Goal: Information Seeking & Learning: Learn about a topic

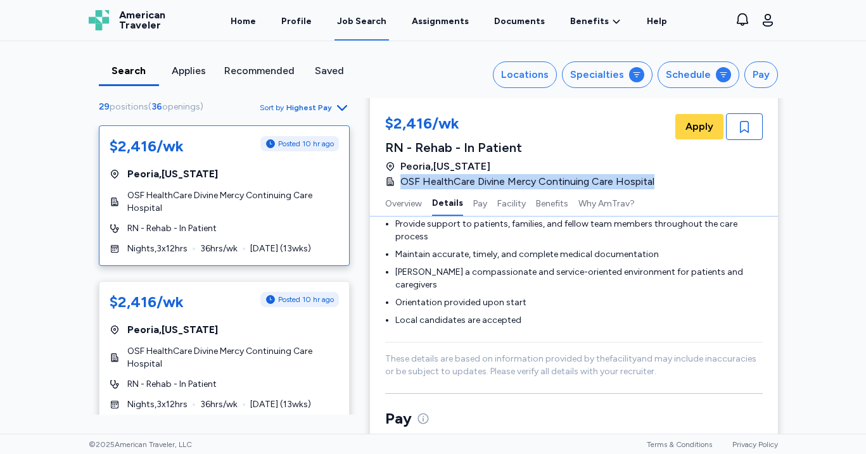
scroll to position [510, 0]
click at [606, 72] on div "Specialties" at bounding box center [597, 74] width 54 height 15
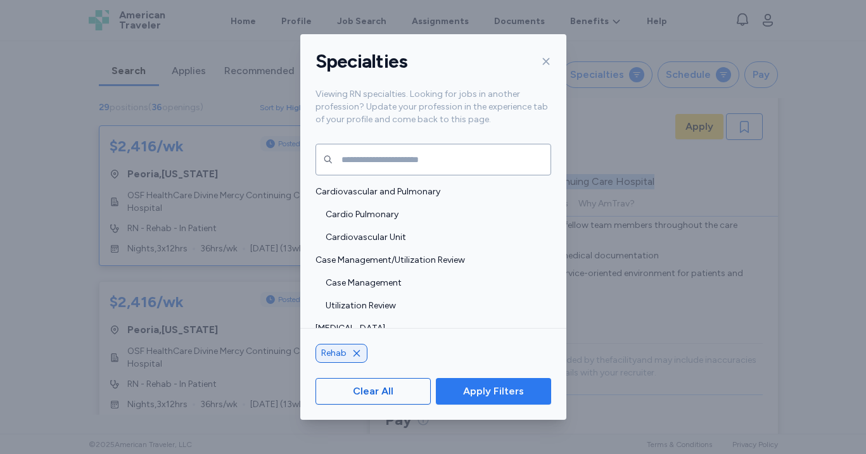
click at [507, 398] on span "Apply Filters" at bounding box center [493, 391] width 61 height 15
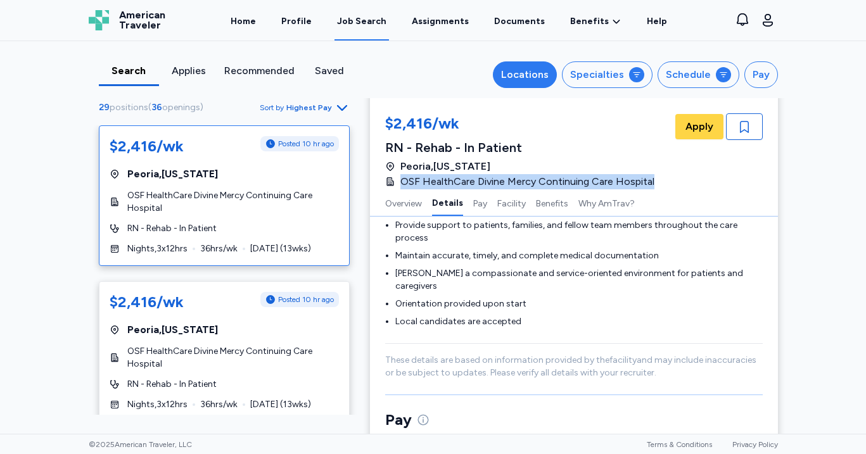
click at [514, 73] on div "Locations" at bounding box center [525, 74] width 48 height 15
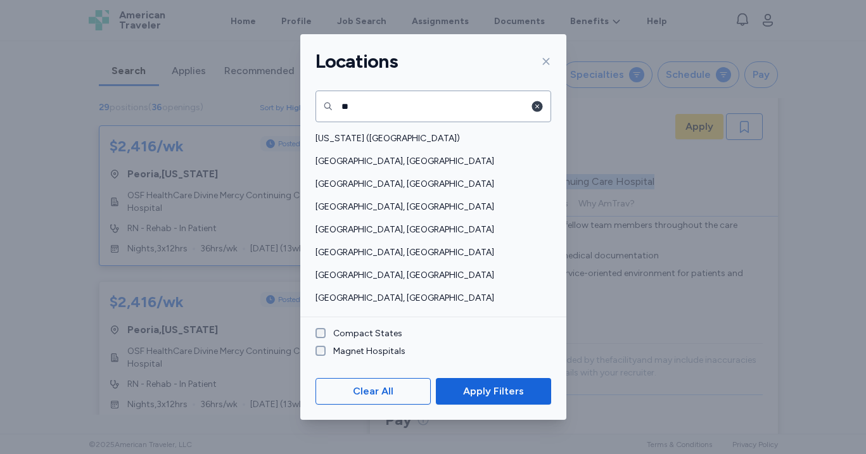
click at [534, 104] on icon "button" at bounding box center [537, 106] width 11 height 11
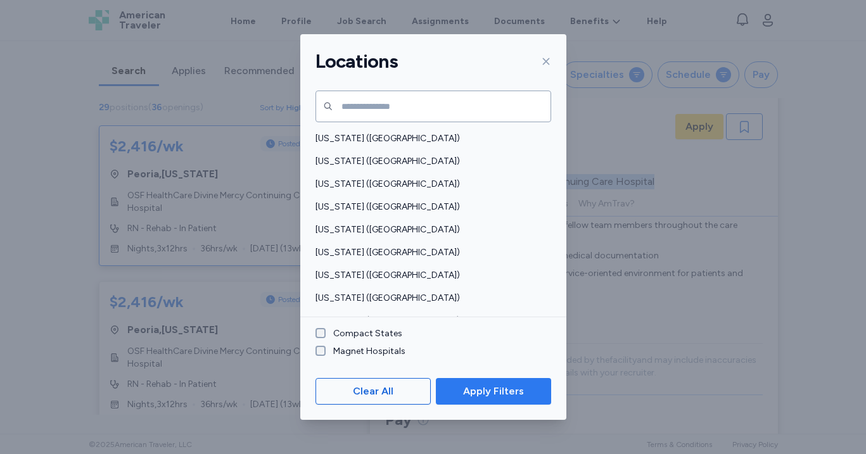
click at [479, 394] on span "Apply Filters" at bounding box center [493, 391] width 61 height 15
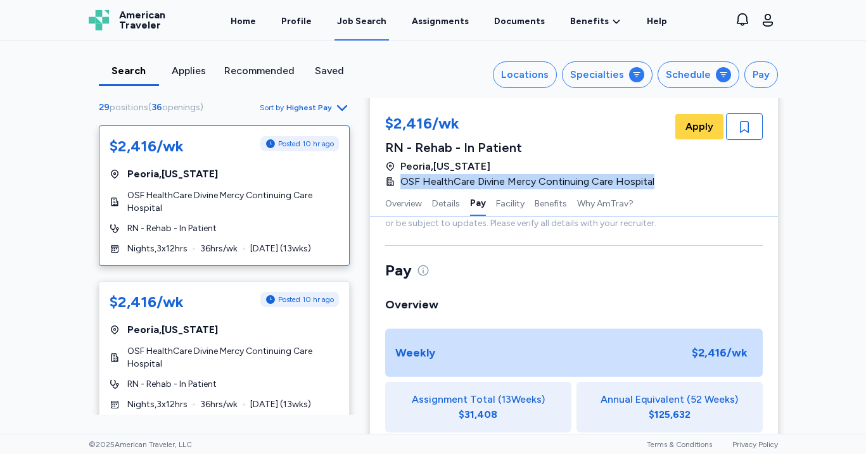
scroll to position [658, 0]
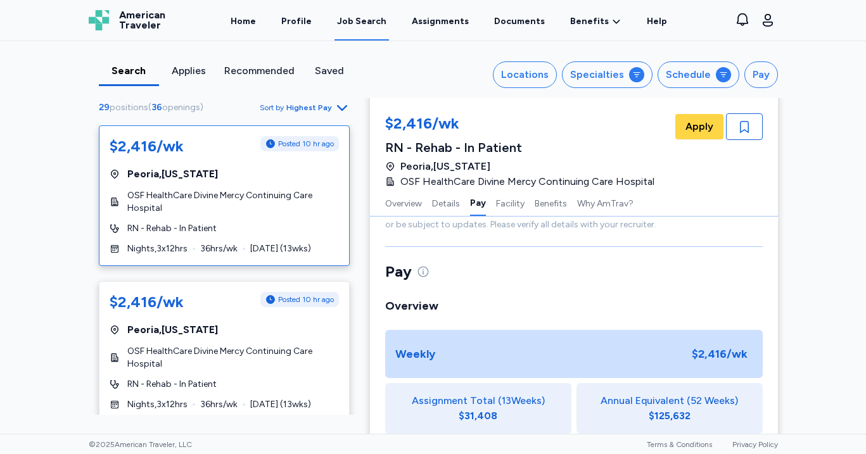
click at [82, 226] on div "29 positions ( 36 openings ) Sort by Highest Pay $2,416/wk Posted 10 hr ago [GE…" at bounding box center [224, 256] width 291 height 315
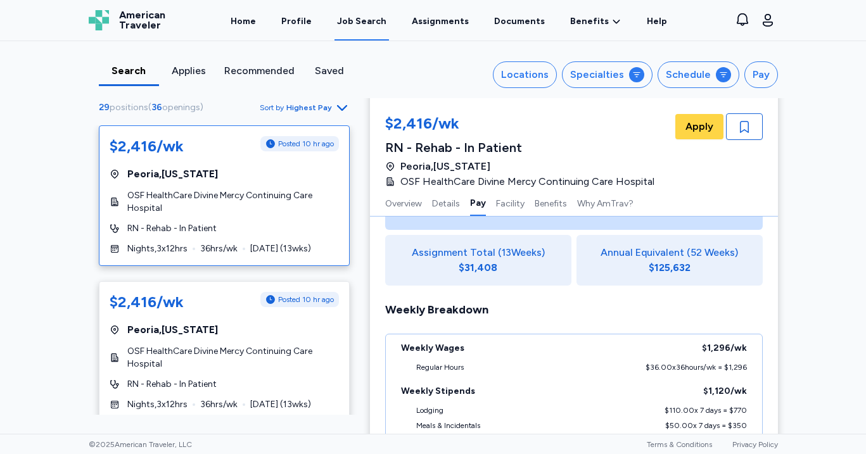
scroll to position [808, 0]
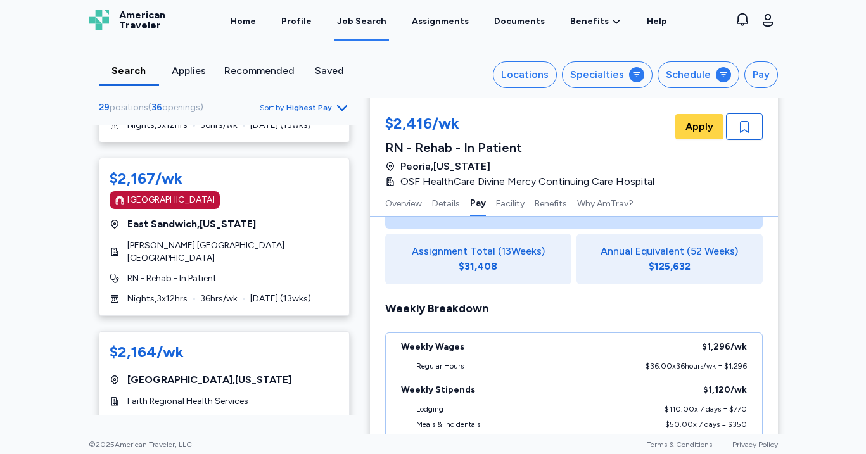
scroll to position [269, 0]
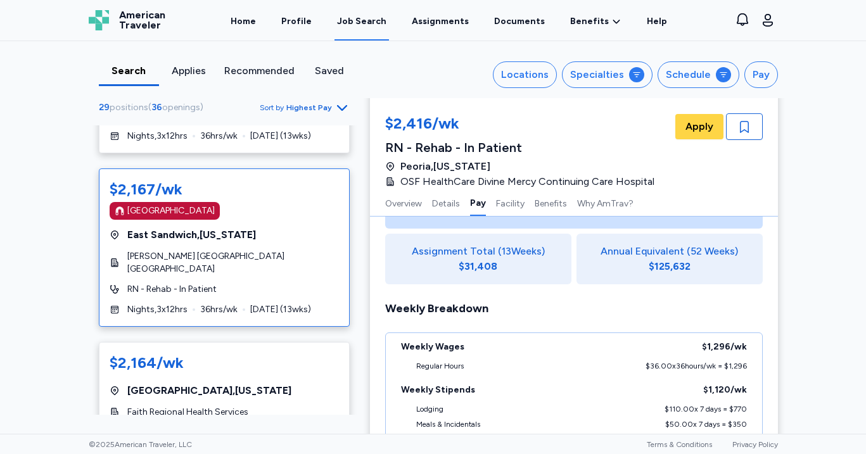
click at [268, 248] on div "$2,167/wk [GEOGRAPHIC_DATA] [GEOGRAPHIC_DATA] , [US_STATE] [PERSON_NAME] Rehabi…" at bounding box center [224, 248] width 251 height 158
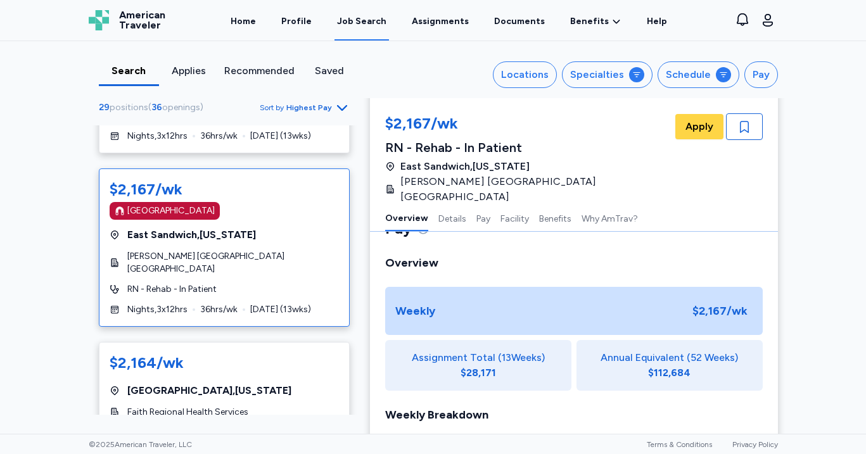
scroll to position [1, 0]
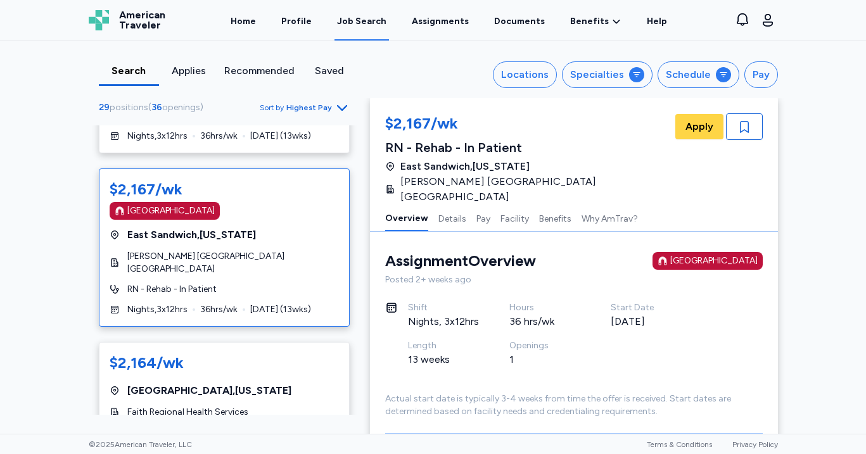
drag, startPoint x: 401, startPoint y: 167, endPoint x: 542, endPoint y: 170, distance: 141.3
click at [542, 170] on div "[GEOGRAPHIC_DATA] , [US_STATE]" at bounding box center [529, 166] width 288 height 15
click at [35, 310] on div "Search Applies Recommended Saved Locations Specialties Schedule Pay 29 position…" at bounding box center [433, 237] width 866 height 393
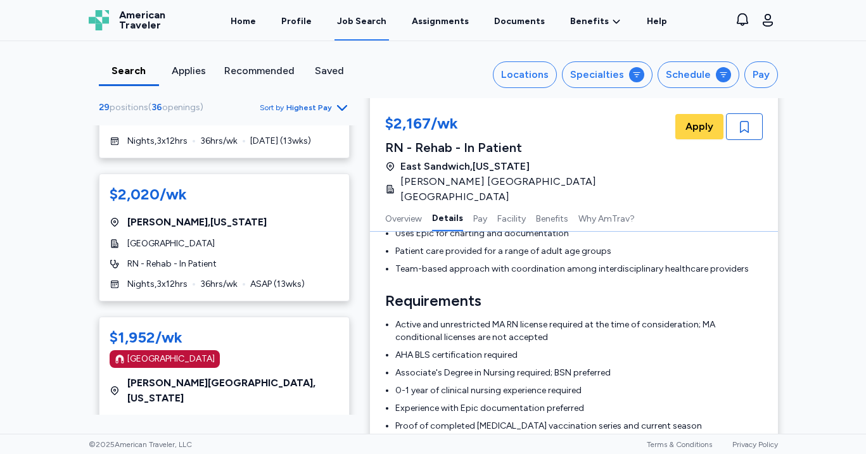
scroll to position [0, 0]
